Goal: Task Accomplishment & Management: Complete application form

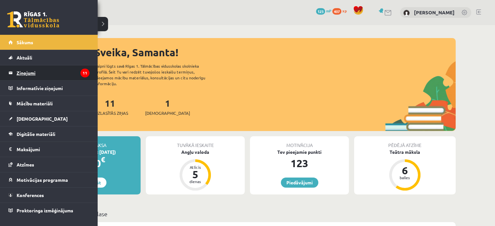
click at [33, 71] on legend "Ziņojumi 11" at bounding box center [53, 72] width 73 height 15
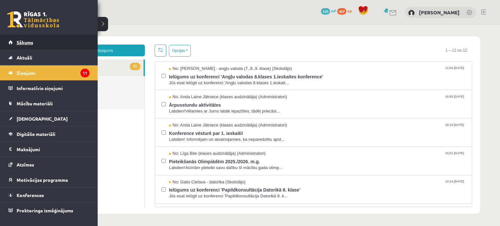
click at [30, 40] on span "Sākums" at bounding box center [25, 42] width 17 height 6
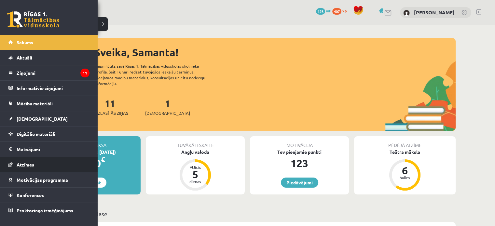
click at [23, 166] on span "Atzīmes" at bounding box center [26, 165] width 18 height 6
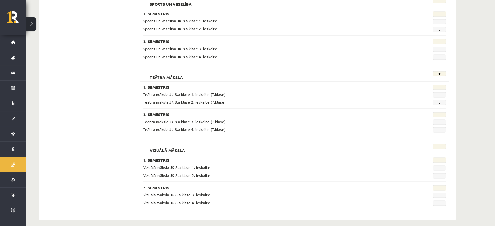
scroll to position [1211, 0]
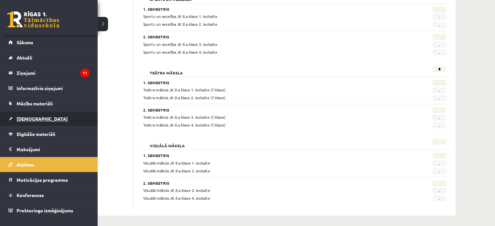
click at [23, 118] on span "[DEMOGRAPHIC_DATA]" at bounding box center [42, 119] width 51 height 6
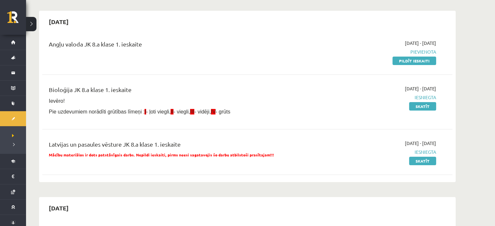
scroll to position [36, 0]
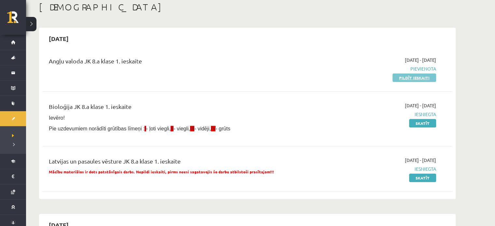
click at [420, 78] on link "Pildīt ieskaiti" at bounding box center [414, 78] width 44 height 8
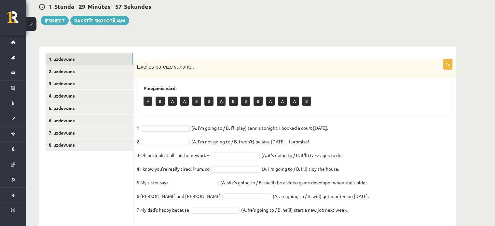
scroll to position [78, 0]
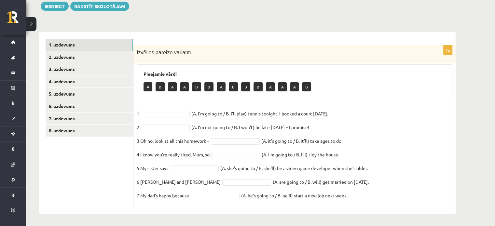
click at [147, 84] on p "A" at bounding box center [147, 86] width 9 height 9
click at [149, 111] on div at bounding box center [165, 114] width 49 height 7
click at [268, 172] on fieldset "1 B * (A. I’m going to / B. I’ll play) tennis tonight. I booked a court [DATE].…" at bounding box center [295, 157] width 316 height 96
click at [260, 172] on fieldset "1 B * (A. I’m going to / B. I’ll play) tennis tonight. I booked a court [DATE].…" at bounding box center [295, 157] width 316 height 96
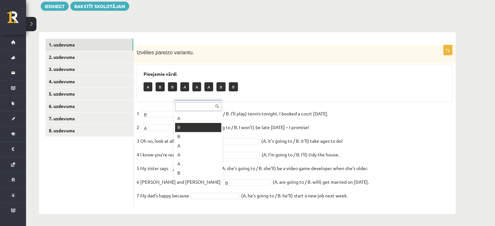
scroll to position [8, 0]
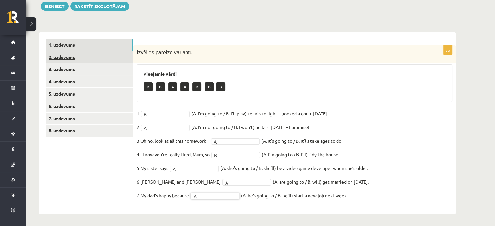
click at [90, 54] on link "2. uzdevums" at bounding box center [90, 57] width 88 height 12
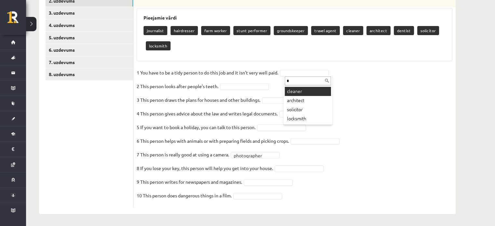
type input "**"
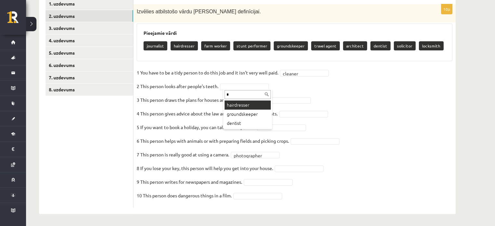
type input "**"
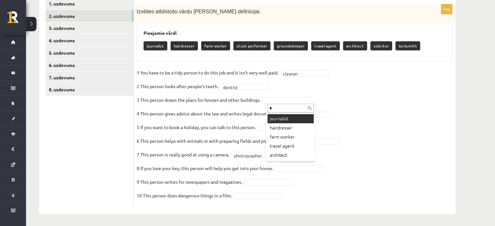
type input "**"
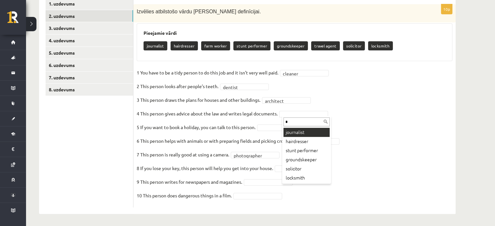
type input "**"
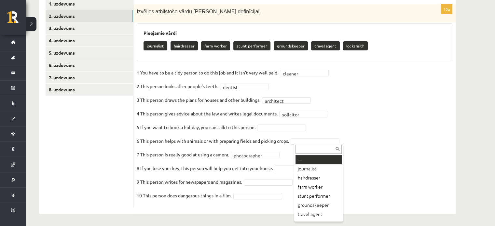
type input "*"
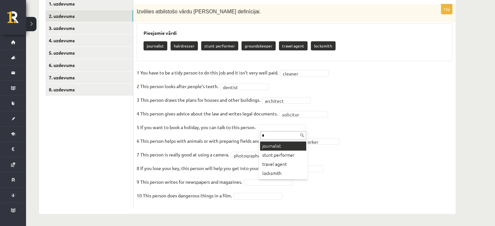
type input "**"
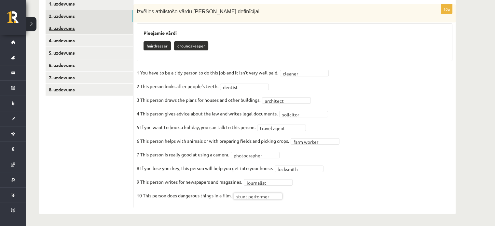
click at [107, 26] on link "3. uzdevums" at bounding box center [90, 28] width 88 height 12
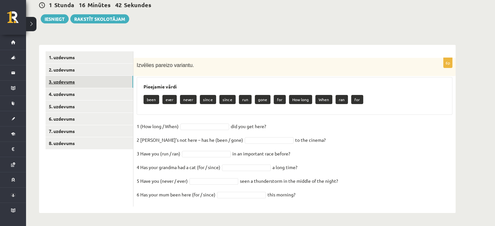
scroll to position [64, 0]
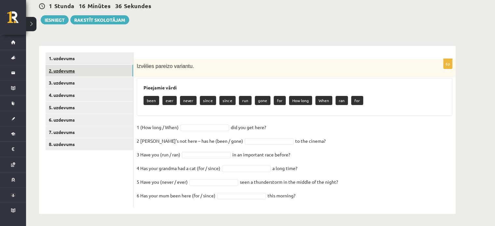
click at [100, 68] on link "2. uzdevums" at bounding box center [90, 71] width 88 height 12
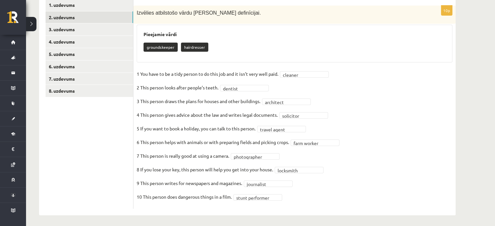
scroll to position [119, 0]
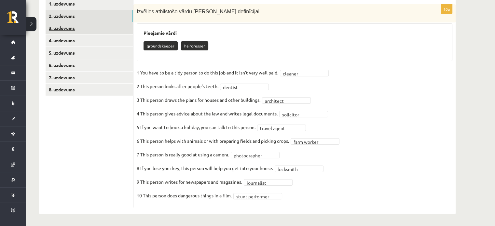
click at [80, 29] on link "3. uzdevums" at bounding box center [90, 28] width 88 height 12
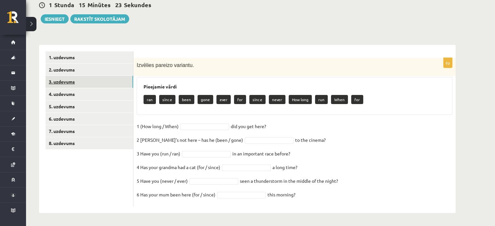
scroll to position [64, 0]
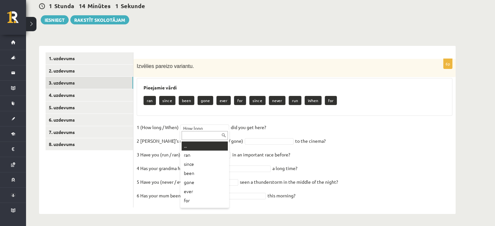
type input "*"
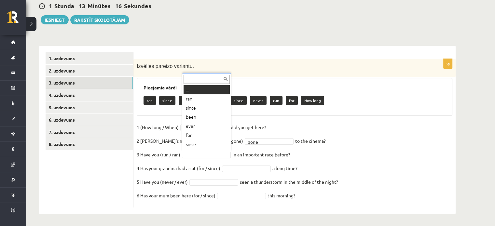
type input "*"
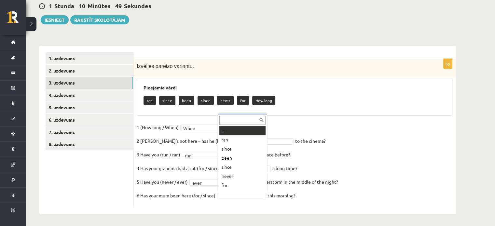
scroll to position [8, 0]
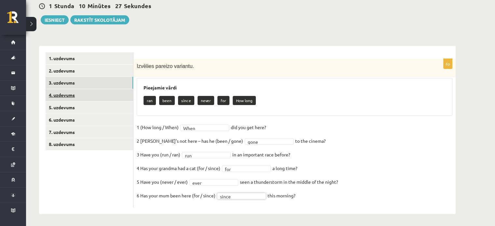
click at [73, 92] on link "4. uzdevums" at bounding box center [90, 95] width 88 height 12
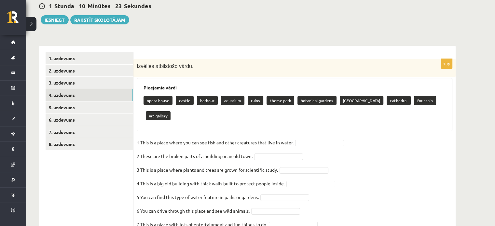
click at [491, 62] on div "Angļu valoda 8. [PERSON_NAME] 1. ieskaite , [PERSON_NAME] (8.a [PERSON_NAME]) P…" at bounding box center [260, 129] width 469 height 336
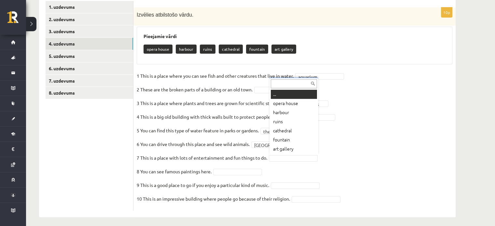
type input "*"
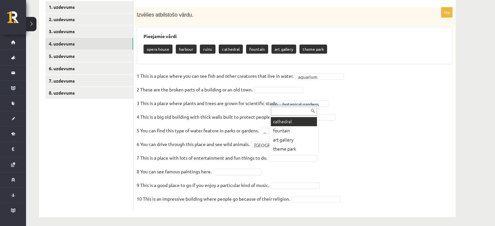
type input "*"
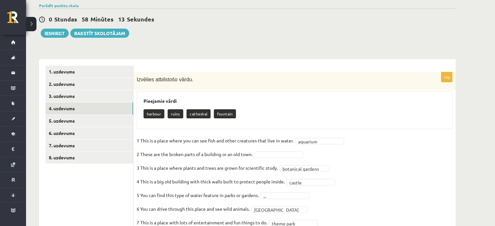
scroll to position [119, 0]
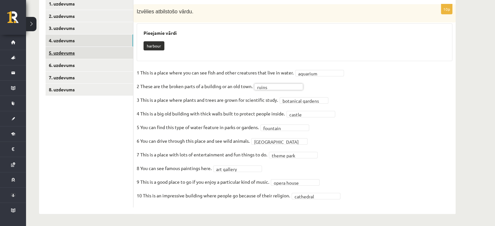
click at [65, 47] on link "5. uzdevums" at bounding box center [90, 53] width 88 height 12
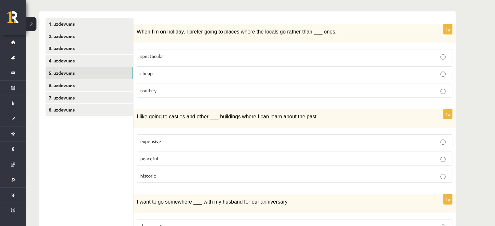
scroll to position [100, 0]
click at [391, 69] on p "cheap" at bounding box center [294, 72] width 308 height 7
click at [217, 135] on label "expensive" at bounding box center [295, 141] width 316 height 14
click at [195, 172] on p "historic" at bounding box center [294, 175] width 308 height 7
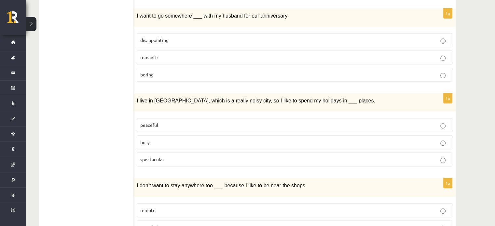
scroll to position [286, 0]
click at [431, 53] on p "romantic" at bounding box center [294, 56] width 308 height 7
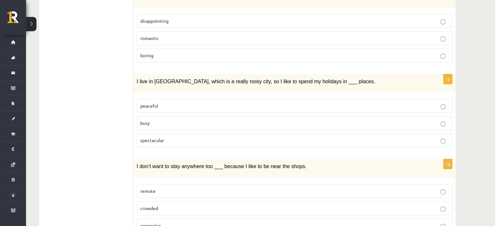
scroll to position [330, 0]
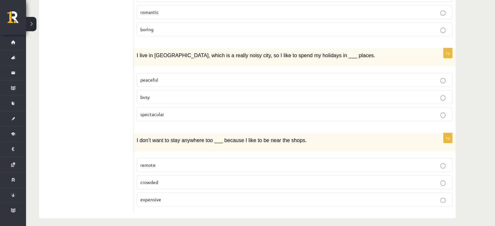
click at [391, 103] on fieldset "peaceful busy spectacular" at bounding box center [295, 97] width 316 height 54
click at [400, 76] on p "peaceful" at bounding box center [294, 79] width 308 height 7
click at [319, 179] on p "crowded" at bounding box center [294, 182] width 308 height 7
click at [414, 162] on p "remote" at bounding box center [294, 165] width 308 height 7
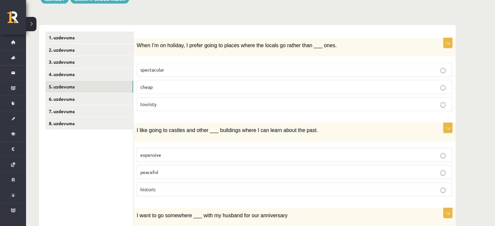
scroll to position [84, 0]
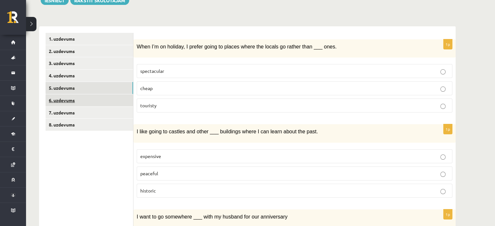
click at [111, 96] on link "6. uzdevums" at bounding box center [90, 100] width 88 height 12
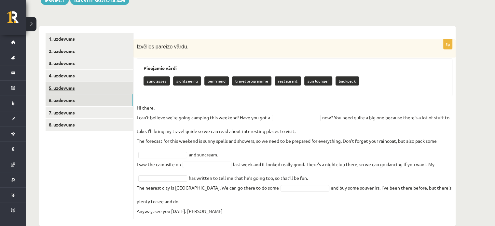
click at [72, 89] on link "5. uzdevums" at bounding box center [90, 88] width 88 height 12
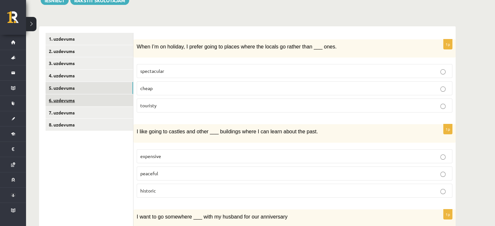
click at [79, 99] on link "6. uzdevums" at bounding box center [90, 100] width 88 height 12
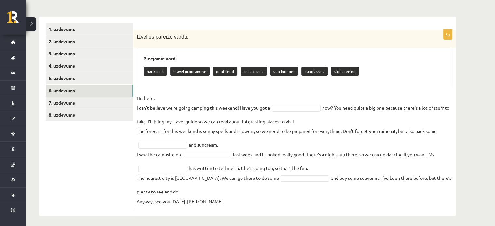
scroll to position [95, 0]
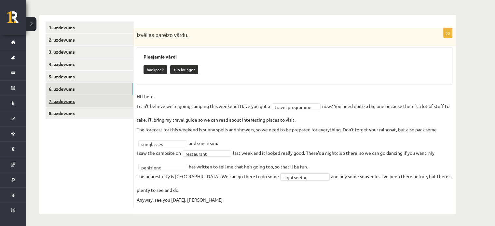
click at [74, 101] on link "7. uzdevums" at bounding box center [90, 101] width 88 height 12
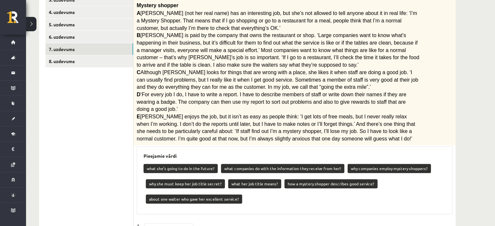
scroll to position [148, 0]
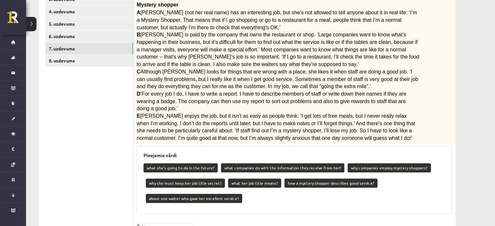
click at [261, 209] on div "5p Lasi tekstu. Savieno paragrāfus (A-E) ar jautājumiem (1-7). Mystery shopper …" at bounding box center [294, 133] width 322 height 317
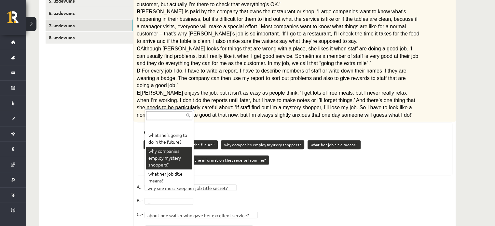
scroll to position [5, 0]
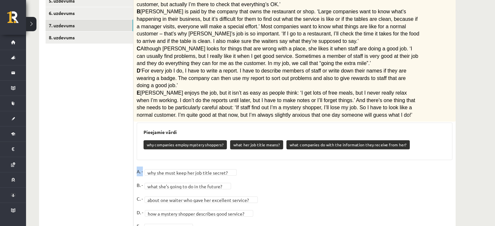
drag, startPoint x: 495, startPoint y: 149, endPoint x: 498, endPoint y: 157, distance: 8.7
click at [445, 167] on fieldset "**********" at bounding box center [295, 201] width 316 height 68
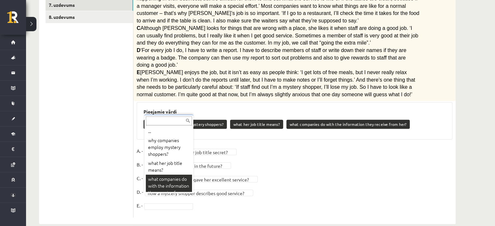
scroll to position [12, 0]
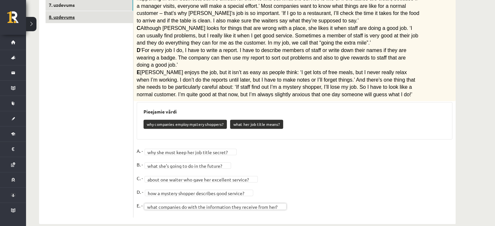
click at [104, 22] on link "8. uzdevums" at bounding box center [90, 17] width 88 height 12
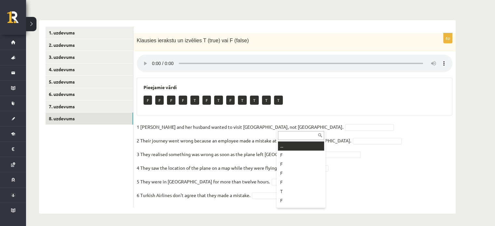
drag, startPoint x: 288, startPoint y: 127, endPoint x: 286, endPoint y: 169, distance: 42.0
click at [358, 136] on fieldset "1 [PERSON_NAME] and her husband wanted to visit [GEOGRAPHIC_DATA], not [GEOGRAP…" at bounding box center [295, 163] width 316 height 82
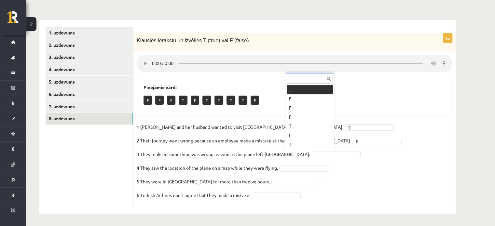
scroll to position [8, 0]
click at [305, 108] on div "F F F T F T T T T F" at bounding box center [294, 100] width 302 height 15
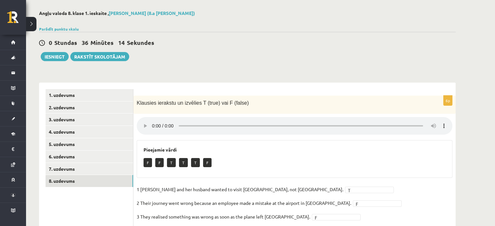
scroll to position [0, 0]
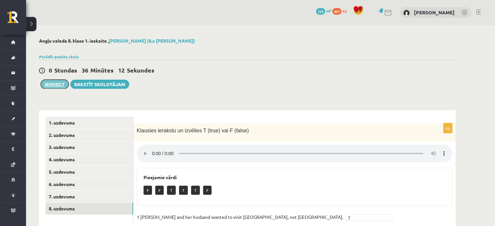
click at [55, 82] on button "Iesniegt" at bounding box center [55, 84] width 28 height 9
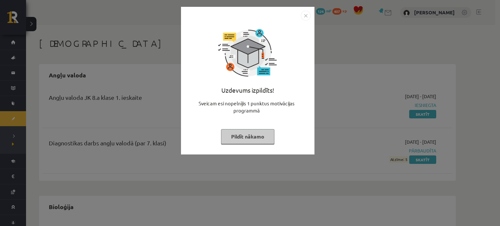
click at [242, 139] on button "Pildīt nākamo" at bounding box center [247, 136] width 53 height 15
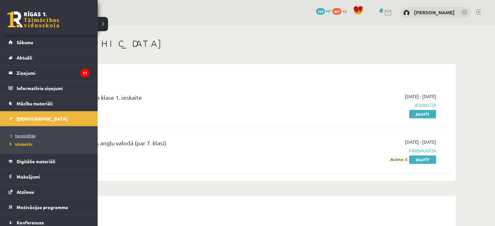
click at [10, 133] on span "Neizpildītās" at bounding box center [21, 135] width 27 height 5
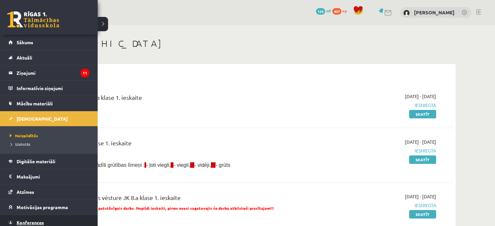
click at [28, 221] on span "Konferences" at bounding box center [30, 223] width 27 height 6
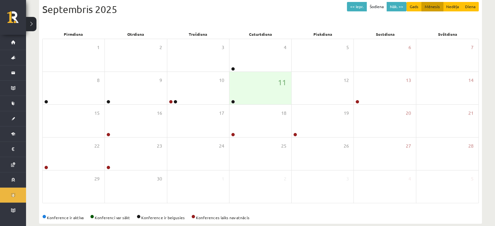
scroll to position [75, 0]
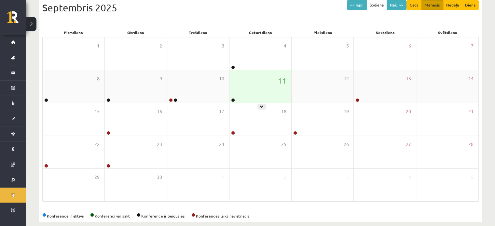
click at [246, 96] on div "11" at bounding box center [260, 86] width 62 height 33
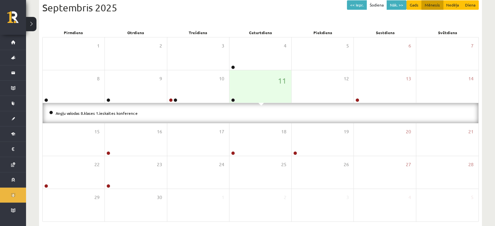
click at [215, 108] on div "Angļu valodas 8.klases 1.ieskaites konference" at bounding box center [261, 113] width 436 height 20
click at [239, 82] on div "11" at bounding box center [260, 86] width 62 height 33
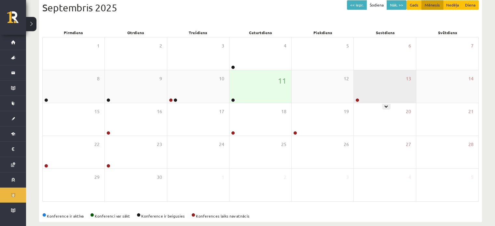
click at [393, 84] on div "13" at bounding box center [385, 86] width 62 height 33
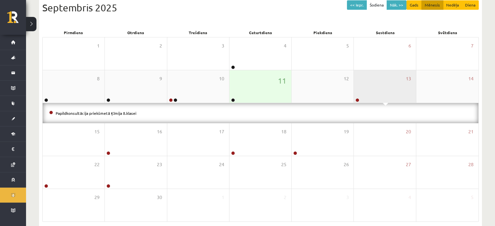
click at [393, 84] on div "13" at bounding box center [385, 86] width 62 height 33
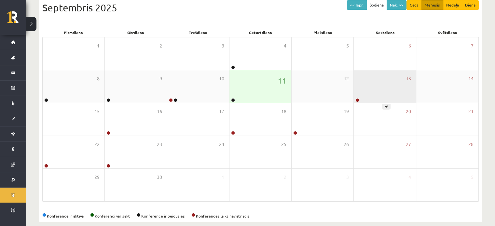
click at [387, 86] on div "13" at bounding box center [385, 86] width 62 height 33
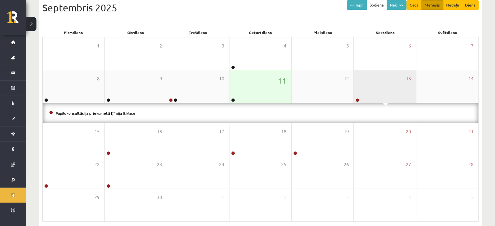
click at [387, 86] on div "13" at bounding box center [385, 86] width 62 height 33
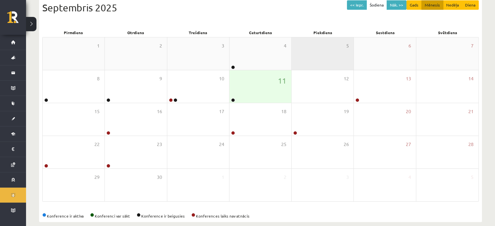
click at [305, 61] on div "5" at bounding box center [323, 53] width 62 height 33
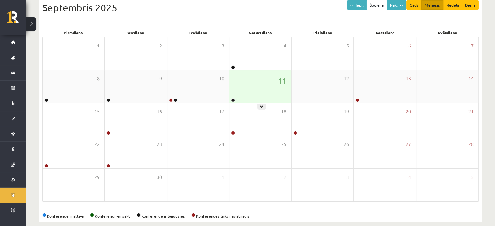
click at [258, 90] on div "11" at bounding box center [260, 86] width 62 height 33
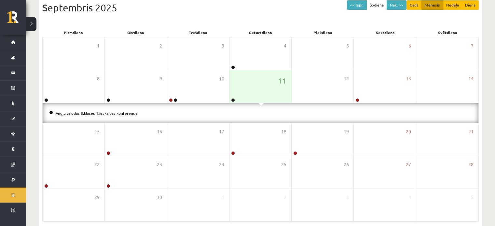
click at [214, 110] on li "Angļu valodas 8.klases 1.ieskaites konference" at bounding box center [260, 113] width 423 height 7
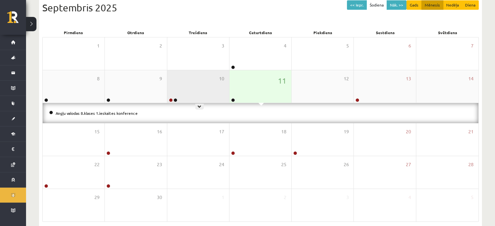
click at [193, 87] on div "10" at bounding box center [198, 86] width 62 height 33
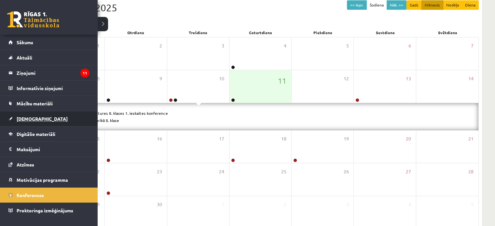
click at [21, 117] on span "[DEMOGRAPHIC_DATA]" at bounding box center [42, 119] width 51 height 6
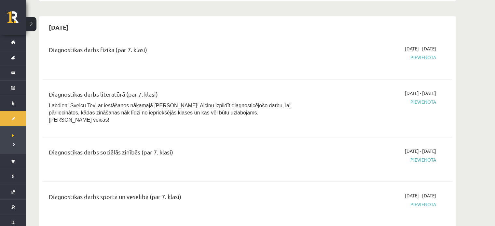
scroll to position [210, 0]
